Goal: Navigation & Orientation: Find specific page/section

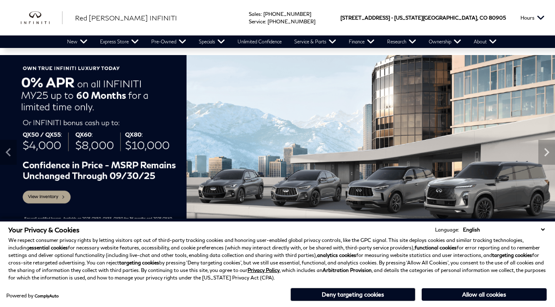
click at [494, 294] on button "Allow all cookies" at bounding box center [484, 294] width 125 height 12
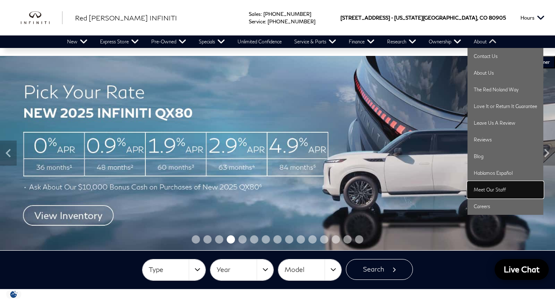
click at [492, 187] on link "Meet Our Staff" at bounding box center [505, 189] width 76 height 17
